Goal: Task Accomplishment & Management: Manage account settings

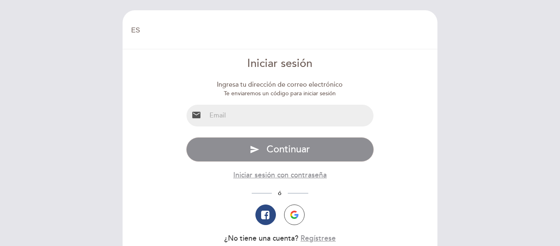
select select "es"
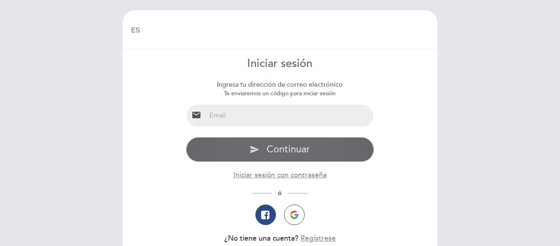
type input "[EMAIL_ADDRESS][DOMAIN_NAME]"
click at [281, 153] on span "Continuar" at bounding box center [288, 149] width 43 height 12
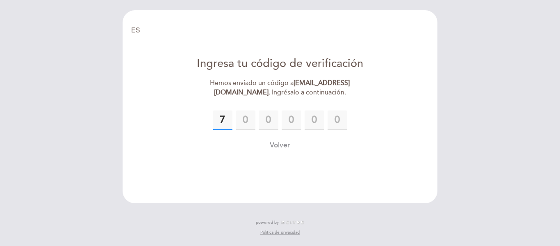
type input "7"
type input "6"
type input "3"
type input "1"
type input "9"
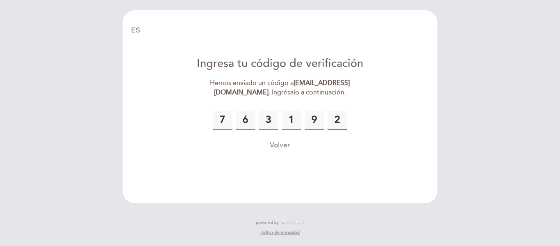
type input "2"
